Goal: Find specific page/section: Find specific page/section

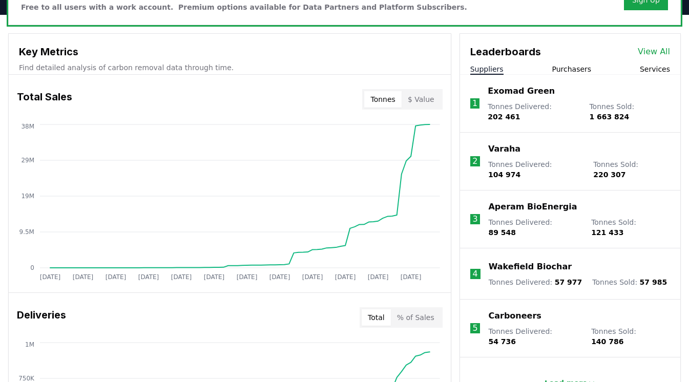
scroll to position [344, 0]
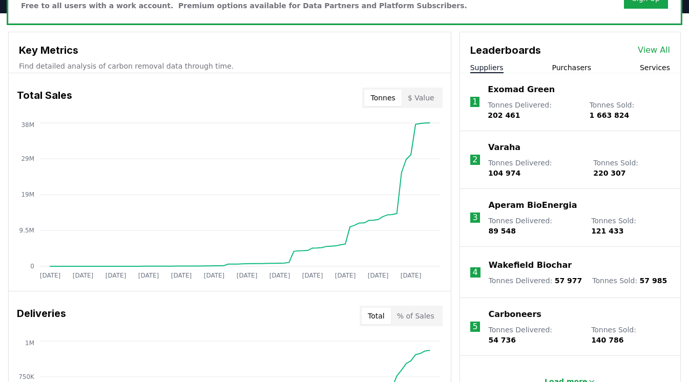
click at [381, 98] on button "Tonnes" at bounding box center [382, 98] width 37 height 16
click at [428, 97] on button "$ Value" at bounding box center [421, 98] width 39 height 16
click at [384, 99] on button "Tonnes" at bounding box center [382, 98] width 37 height 16
click at [418, 93] on button "$ Value" at bounding box center [421, 98] width 39 height 16
click at [391, 101] on button "Tonnes" at bounding box center [382, 98] width 37 height 16
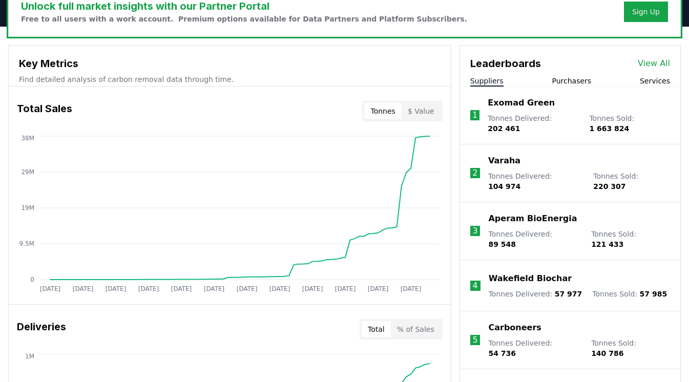
scroll to position [314, 0]
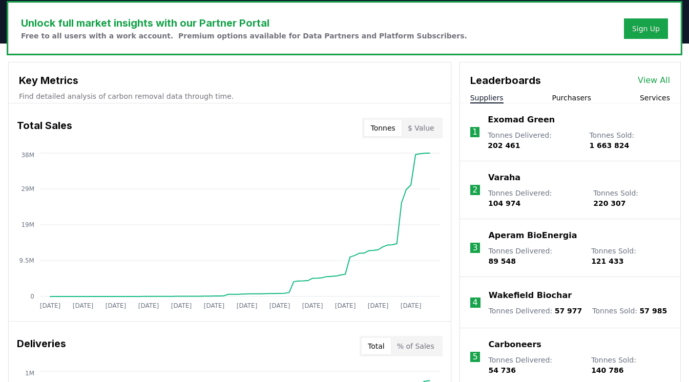
click at [560, 95] on button "Purchasers" at bounding box center [571, 98] width 39 height 10
click at [497, 99] on button "Suppliers" at bounding box center [486, 98] width 33 height 10
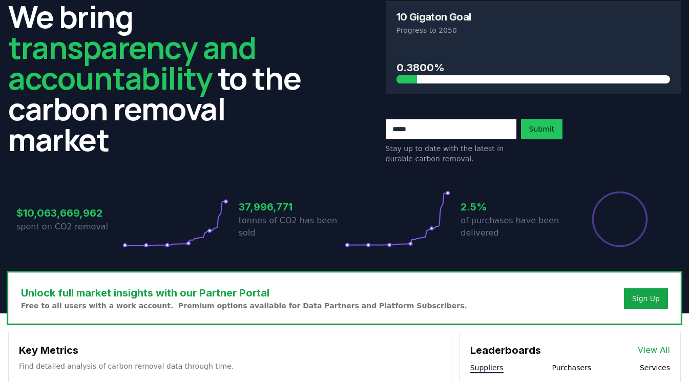
scroll to position [0, 0]
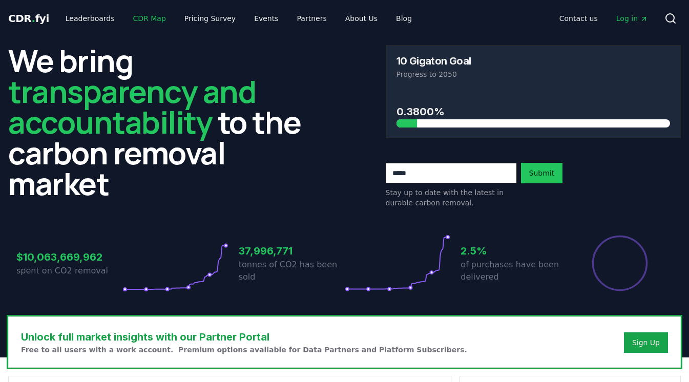
click at [146, 20] on link "CDR Map" at bounding box center [149, 18] width 49 height 18
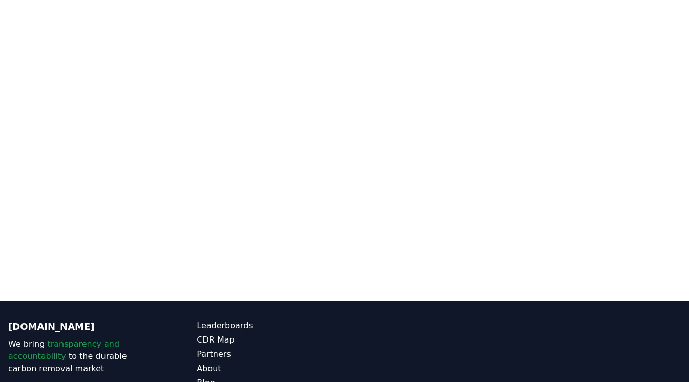
scroll to position [245, 0]
